Goal: Task Accomplishment & Management: Complete application form

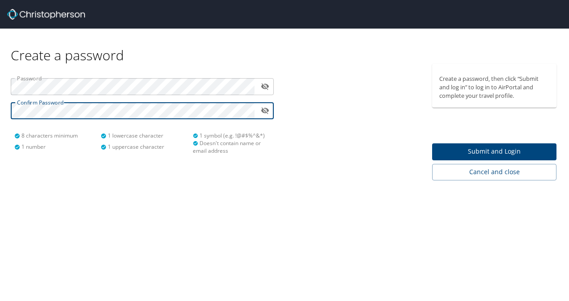
click at [500, 154] on span "Submit and Login" at bounding box center [494, 151] width 110 height 11
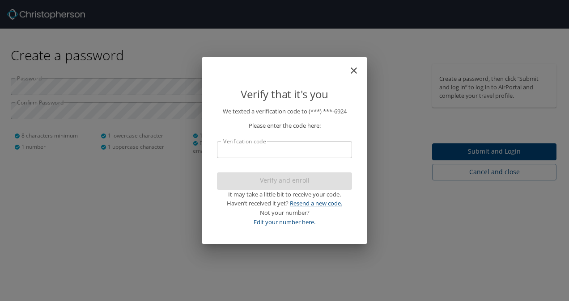
click at [307, 203] on link "Resend a new code." at bounding box center [316, 203] width 52 height 8
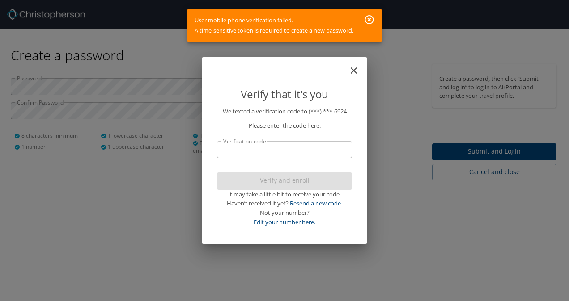
click at [370, 21] on icon "button" at bounding box center [369, 19] width 9 height 9
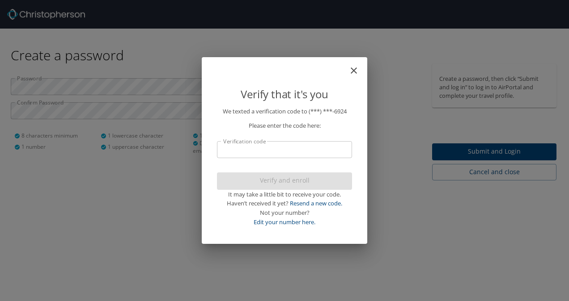
click at [350, 72] on icon "close" at bounding box center [353, 70] width 11 height 11
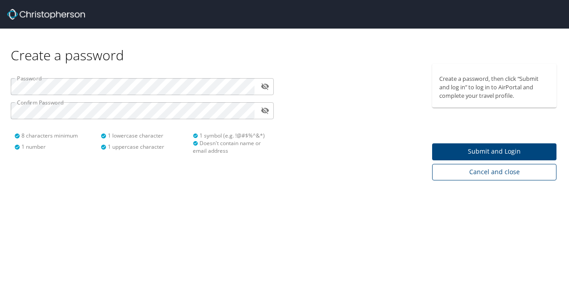
click at [473, 167] on span "Cancel and close" at bounding box center [494, 172] width 110 height 11
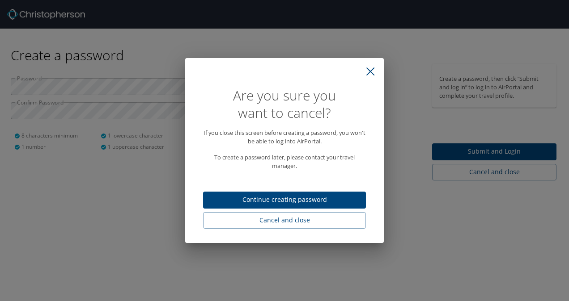
click at [295, 199] on span "Continue creating password" at bounding box center [284, 199] width 148 height 11
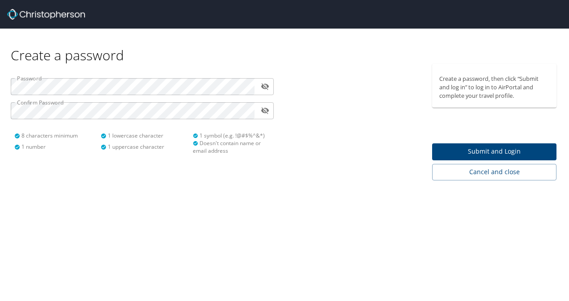
click at [502, 148] on span "Submit and Login" at bounding box center [494, 151] width 110 height 11
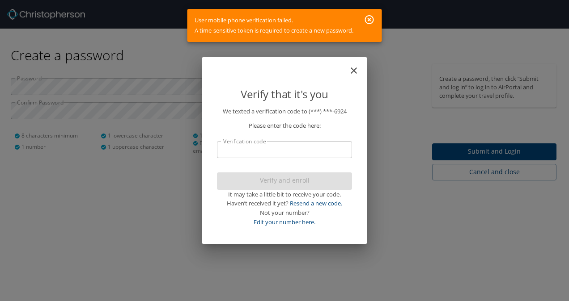
click at [372, 21] on icon "button" at bounding box center [369, 19] width 11 height 11
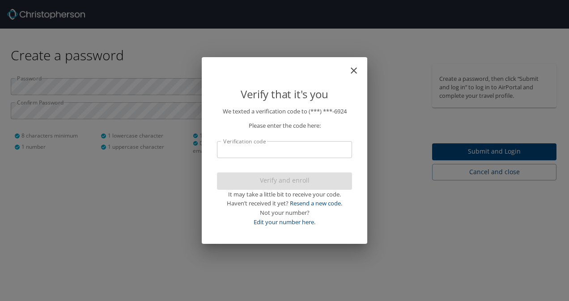
click at [355, 67] on icon "close" at bounding box center [353, 70] width 11 height 11
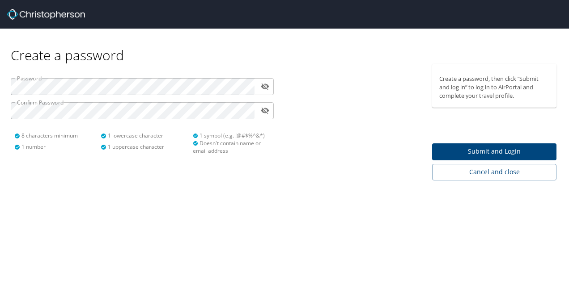
click at [261, 89] on icon "toggle password visibility" at bounding box center [265, 86] width 8 height 8
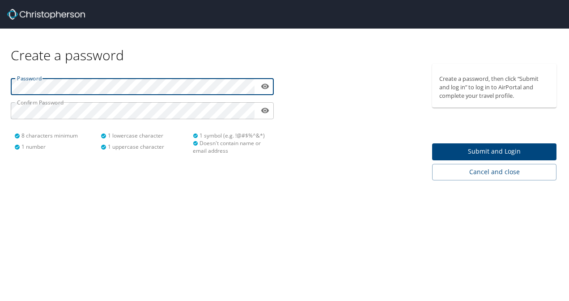
click at [0, 78] on html "Create a password Password ​ Confirm Password ​ 8 characters minimum 1 number 1…" at bounding box center [284, 150] width 569 height 301
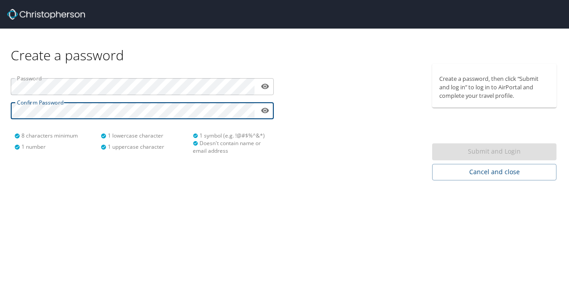
click at [0, 111] on html "Create a password Password ​ Confirm Password ​ 8 characters minimum 1 number 1…" at bounding box center [284, 150] width 569 height 301
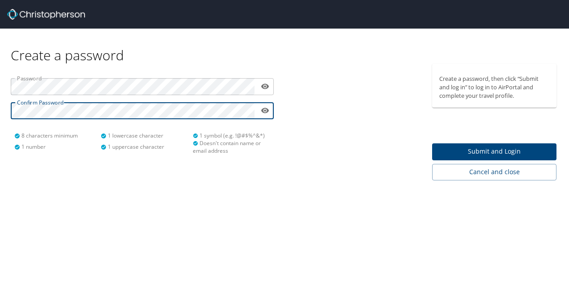
click at [470, 156] on span "Submit and Login" at bounding box center [494, 151] width 110 height 11
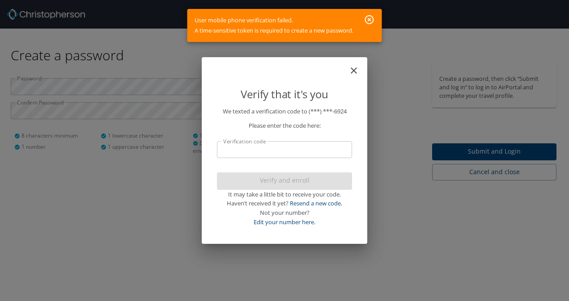
click at [282, 152] on input "Verification code" at bounding box center [284, 149] width 135 height 17
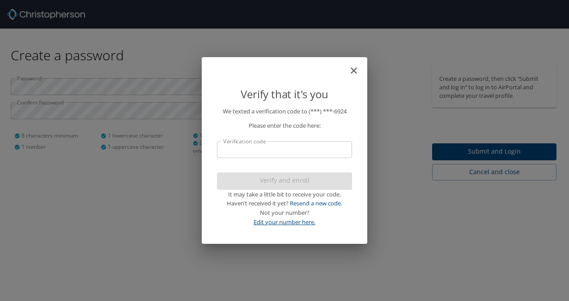
click at [305, 222] on link "Edit your number here." at bounding box center [284, 222] width 62 height 8
select select "US"
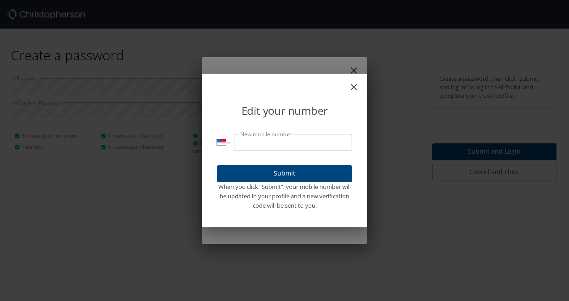
click at [271, 143] on input "New mobile number" at bounding box center [293, 142] width 118 height 17
type input "(870) 543-9682"
click at [276, 177] on span "Submit" at bounding box center [284, 173] width 121 height 11
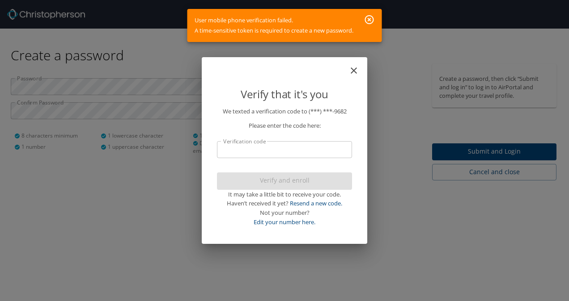
click at [357, 68] on icon "close" at bounding box center [353, 70] width 11 height 11
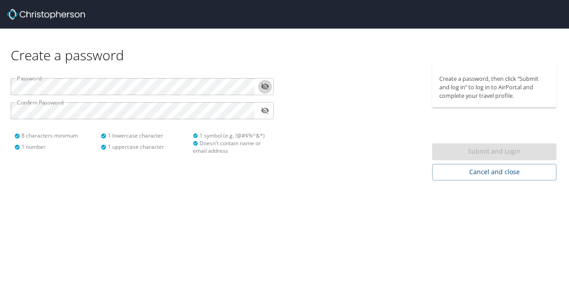
click at [258, 80] on button "toggle password visibility" at bounding box center [265, 87] width 14 height 14
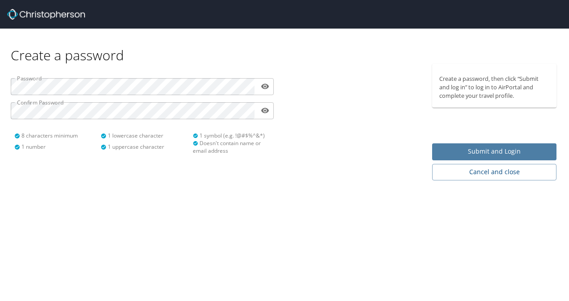
click at [495, 149] on span "Submit and Login" at bounding box center [494, 151] width 110 height 11
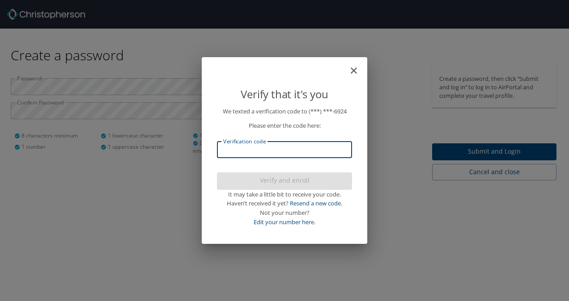
click at [310, 154] on input "Verification code" at bounding box center [284, 149] width 135 height 17
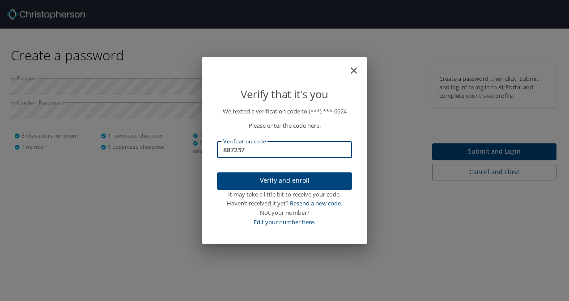
type input "887237"
click at [287, 181] on span "Verify and enroll" at bounding box center [284, 180] width 121 height 11
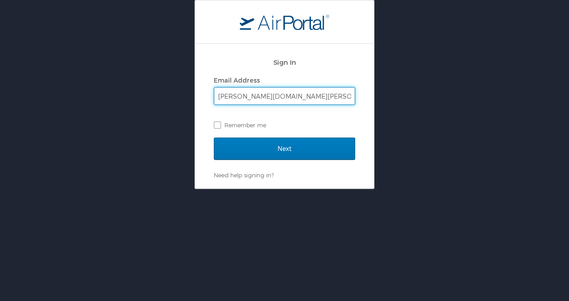
type input "[PERSON_NAME][DOMAIN_NAME][EMAIL_ADDRESS][PERSON_NAME][DOMAIN_NAME]"
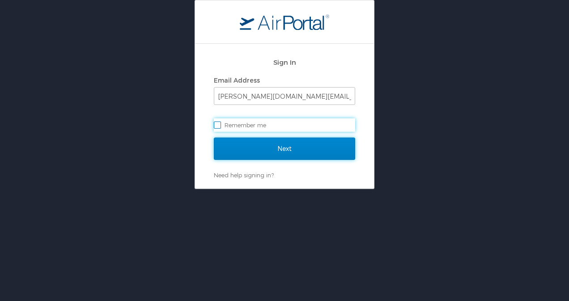
click at [267, 141] on input "Next" at bounding box center [284, 149] width 141 height 22
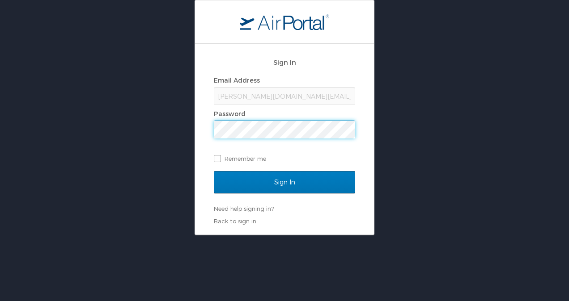
click at [214, 171] on input "Sign In" at bounding box center [284, 182] width 141 height 22
